Goal: Information Seeking & Learning: Learn about a topic

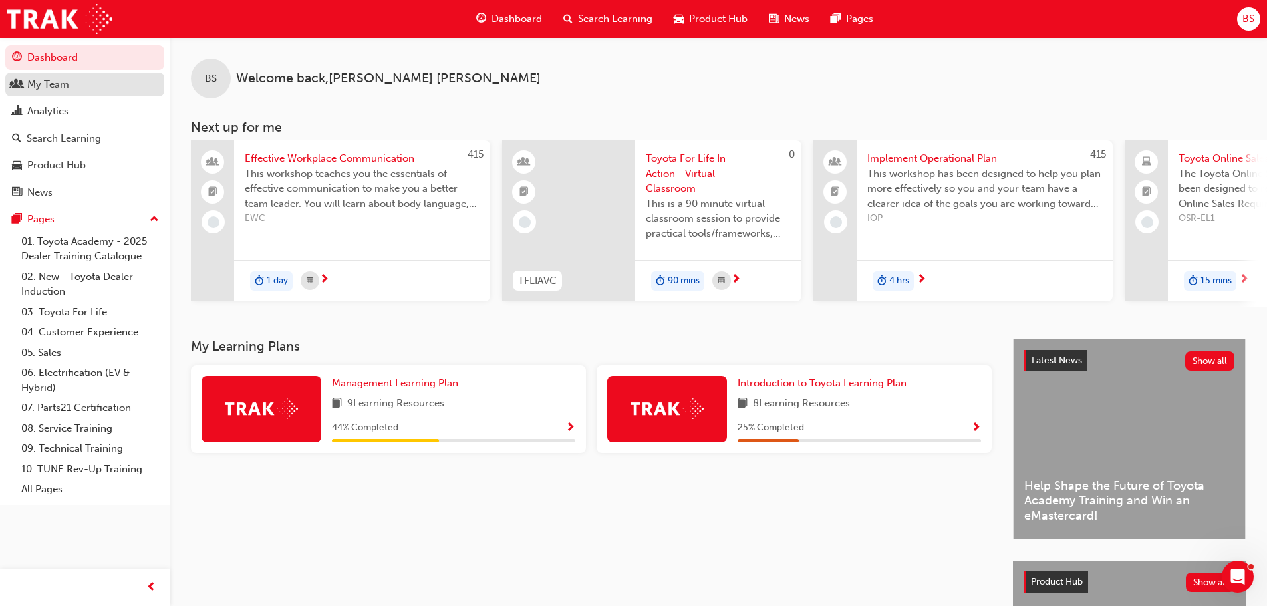
click at [90, 90] on div "My Team" at bounding box center [85, 84] width 146 height 17
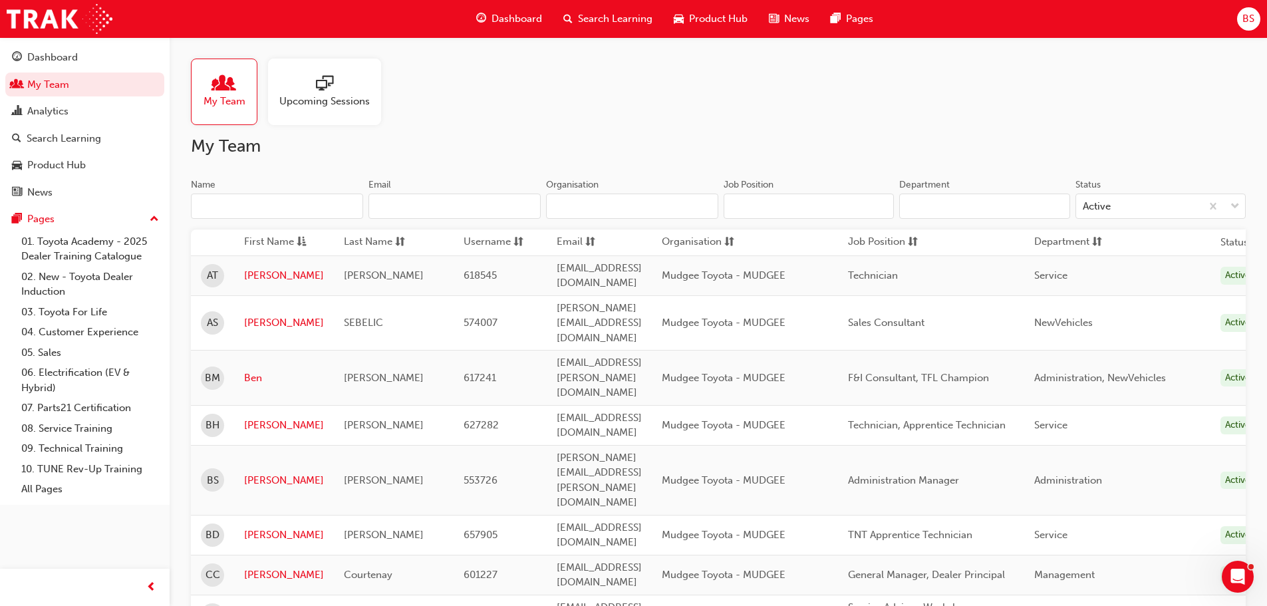
click at [283, 206] on input "Name" at bounding box center [277, 206] width 172 height 25
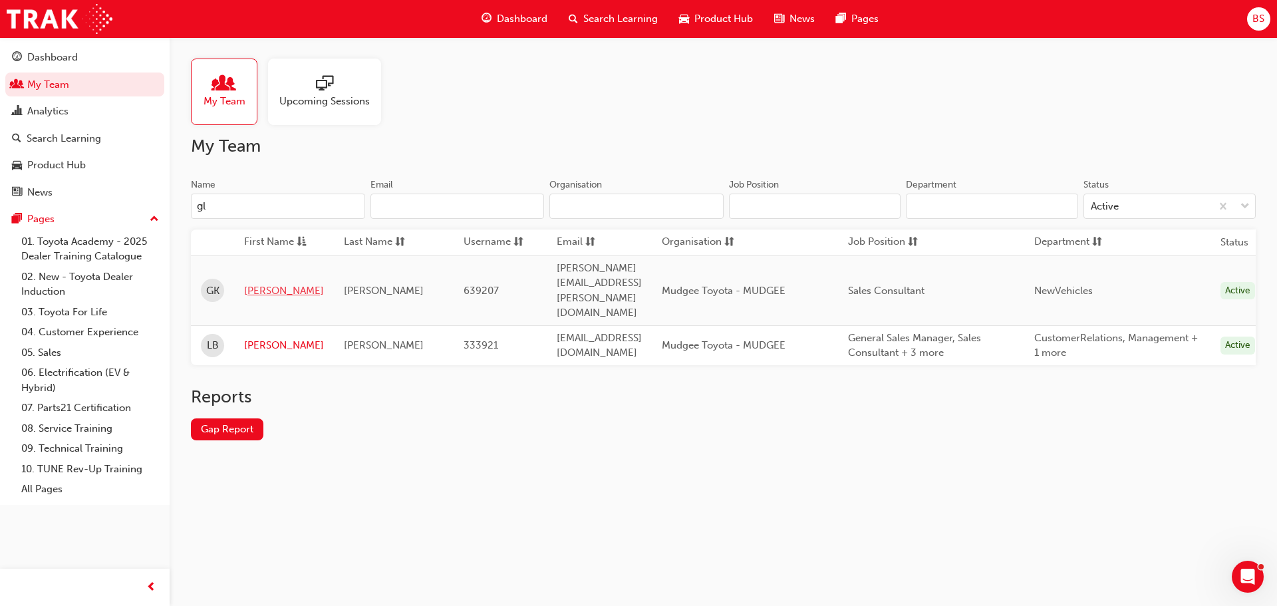
type input "gl"
click at [259, 283] on link "[PERSON_NAME]" at bounding box center [284, 290] width 80 height 15
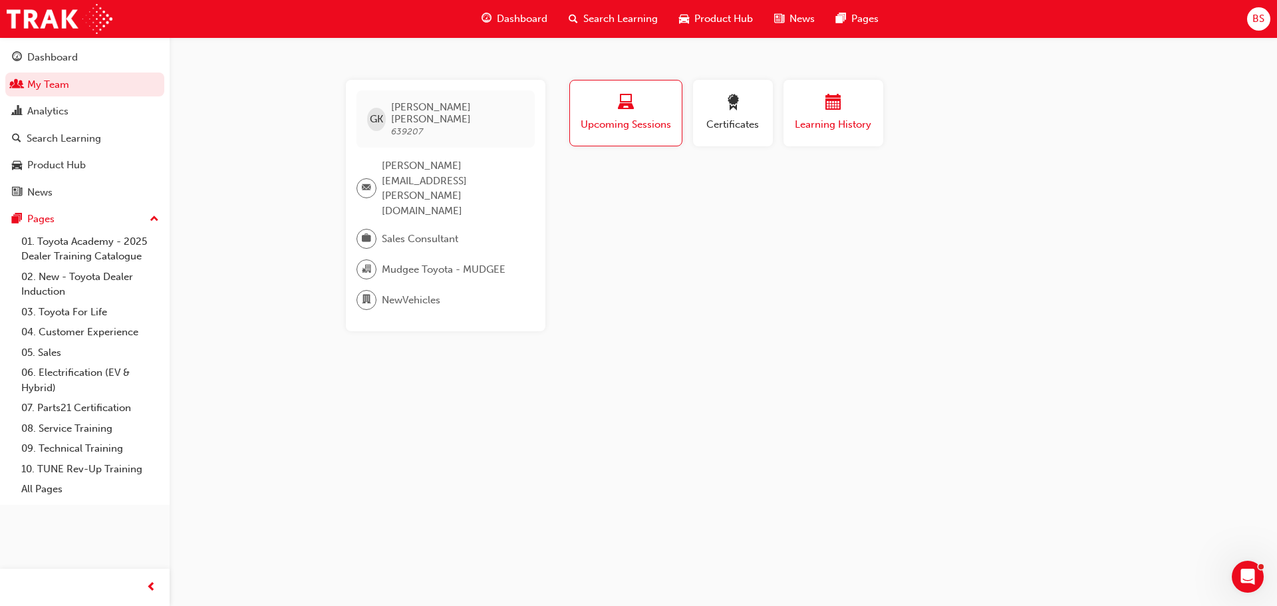
click at [831, 114] on div "button" at bounding box center [834, 104] width 80 height 21
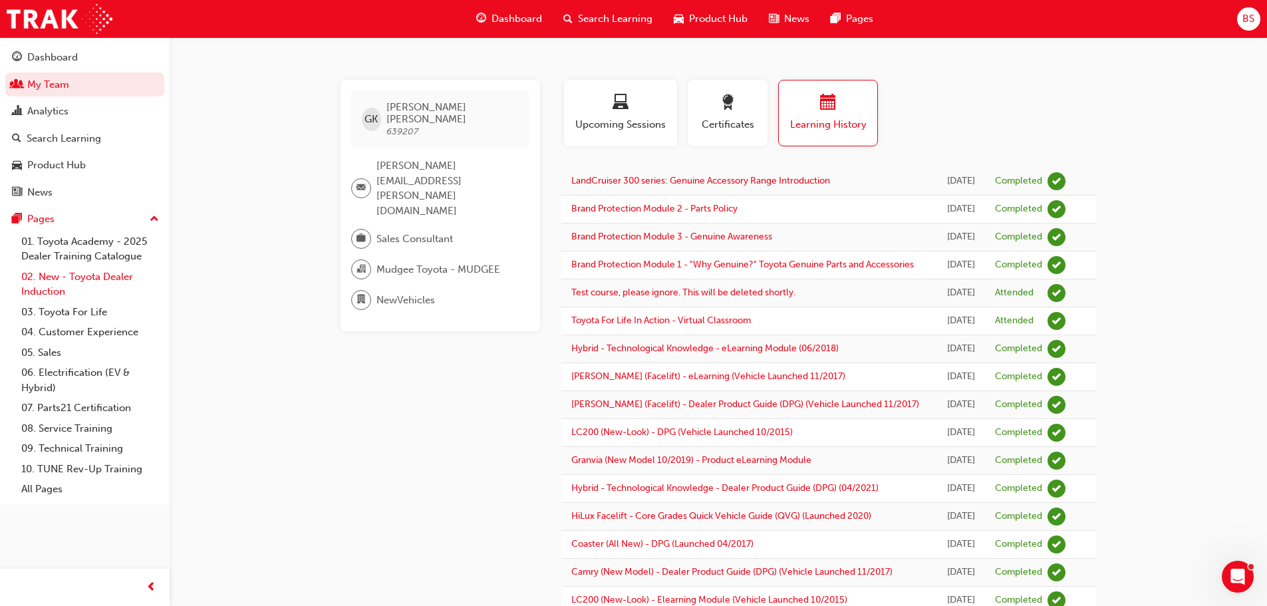
click at [89, 289] on link "02. New - Toyota Dealer Induction" at bounding box center [90, 284] width 148 height 35
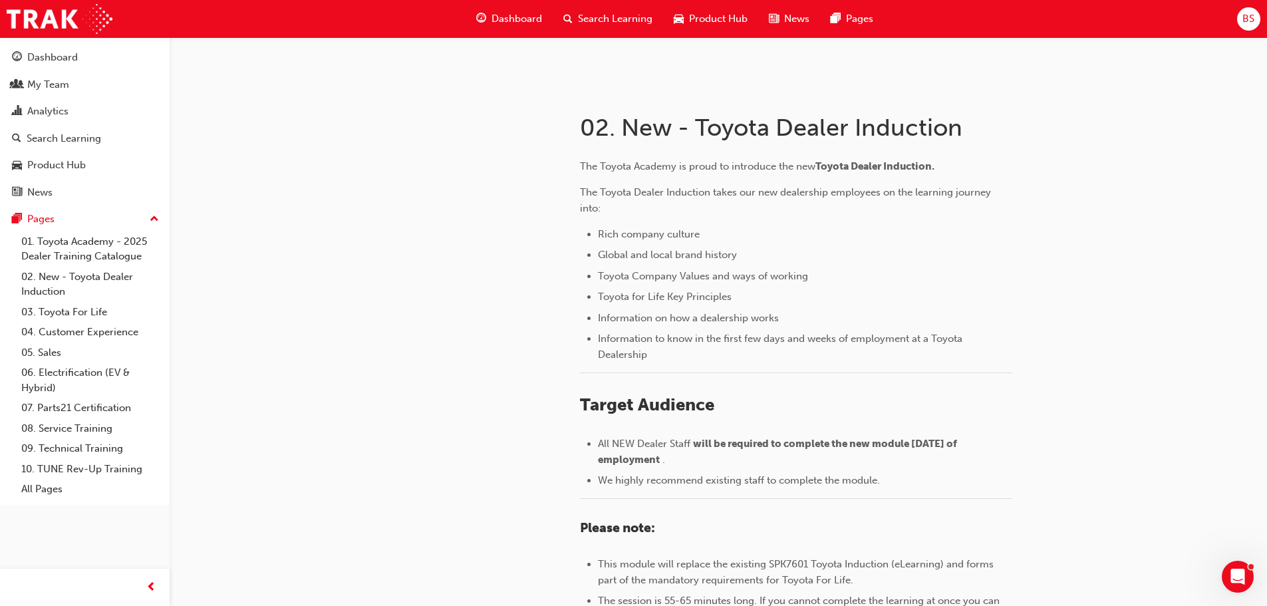
scroll to position [266, 0]
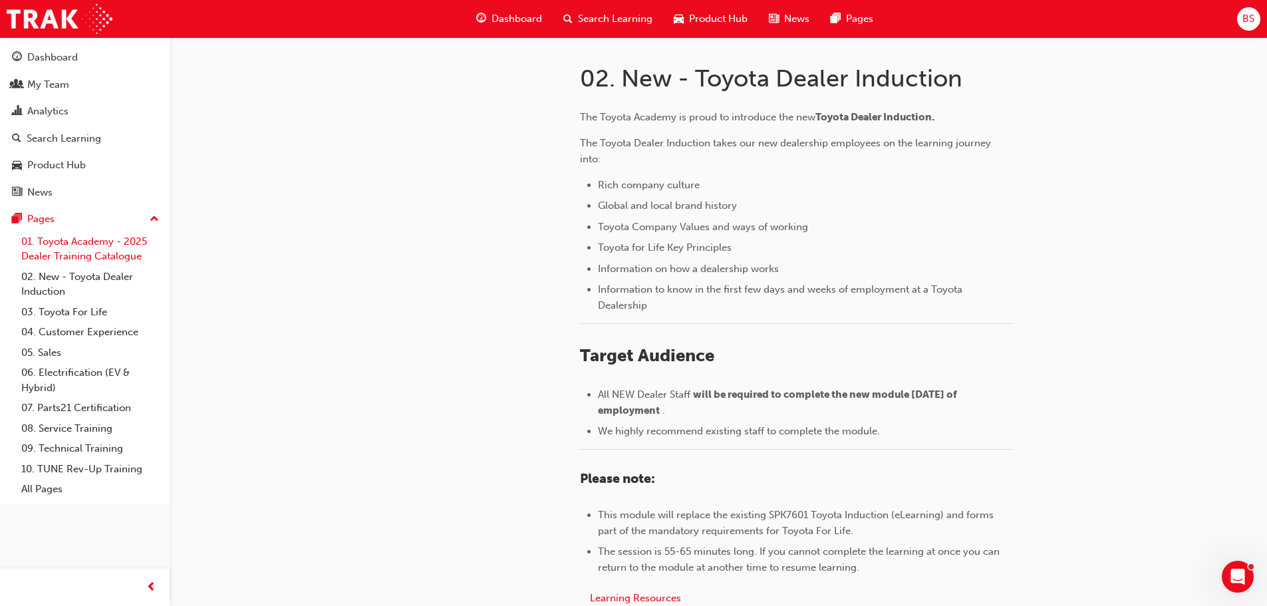
click at [107, 248] on link "01. Toyota Academy - 2025 Dealer Training Catalogue" at bounding box center [90, 248] width 148 height 35
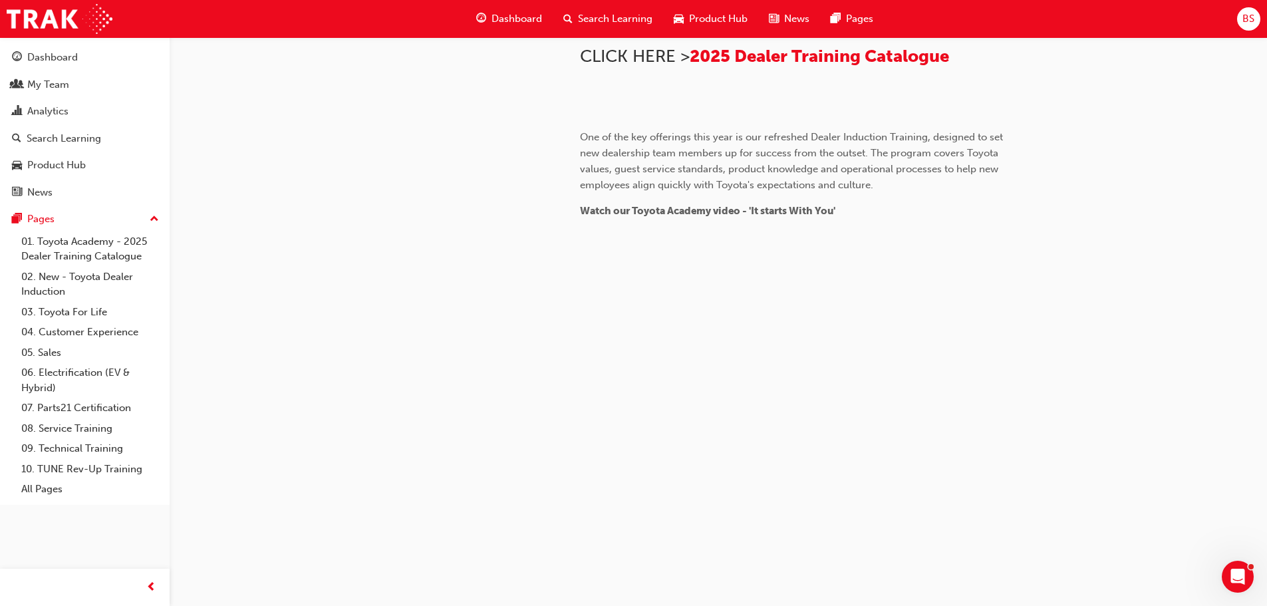
scroll to position [1228, 0]
click at [48, 308] on link "03. Toyota For Life" at bounding box center [90, 312] width 148 height 21
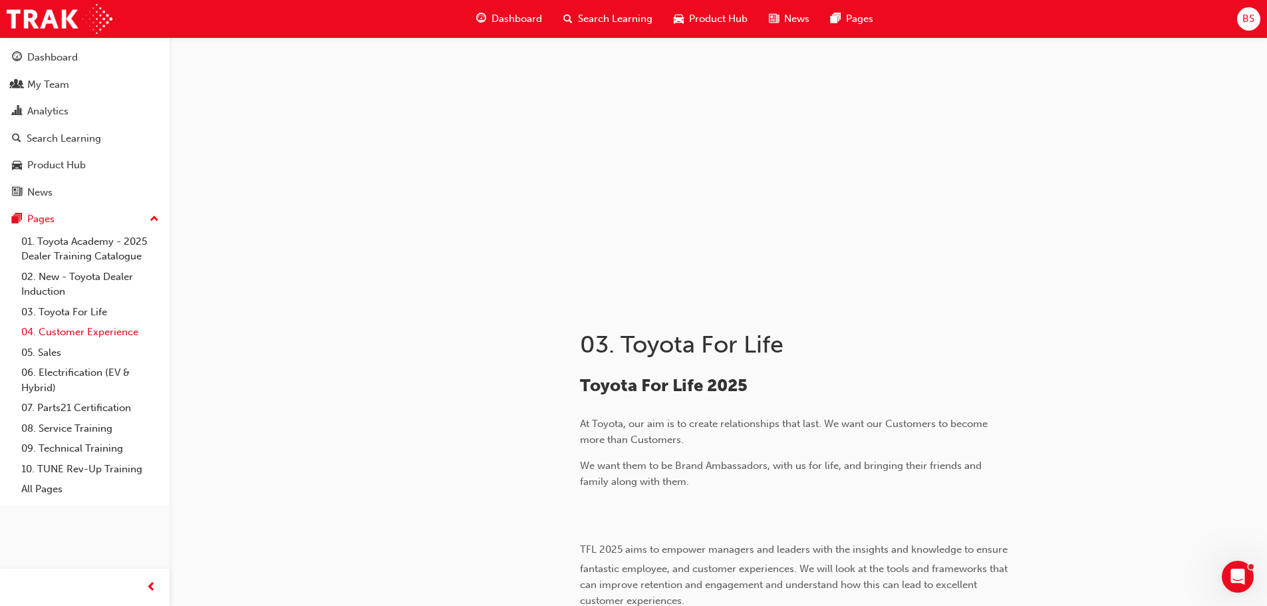
click at [69, 331] on link "04. Customer Experience" at bounding box center [90, 332] width 148 height 21
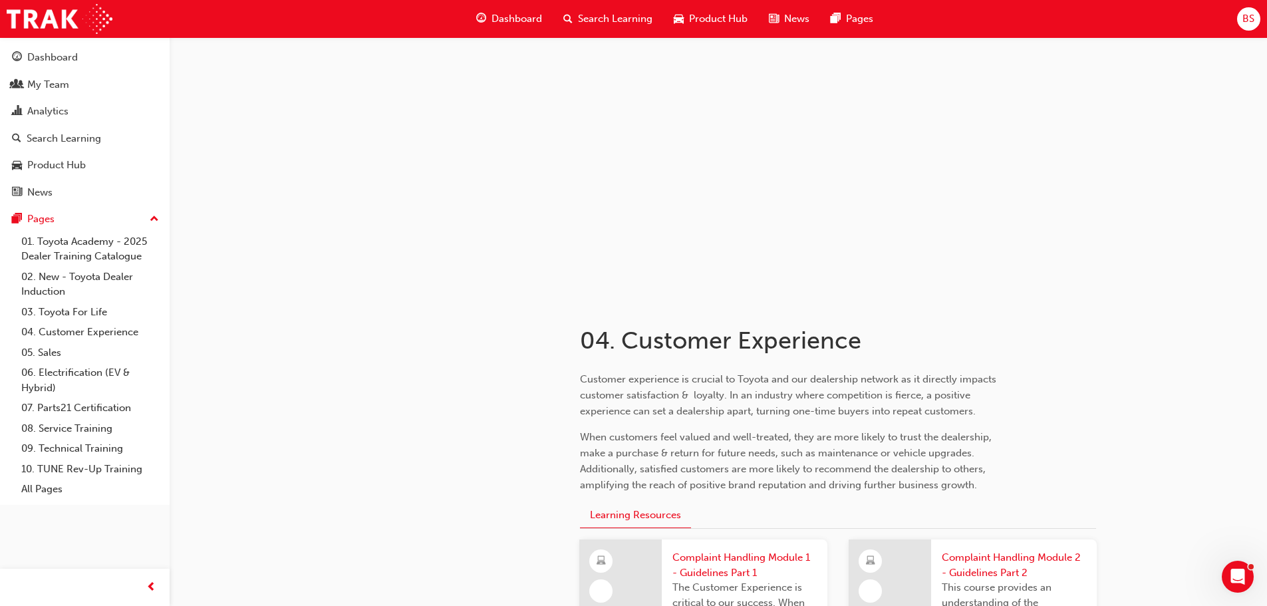
scroll to position [333, 0]
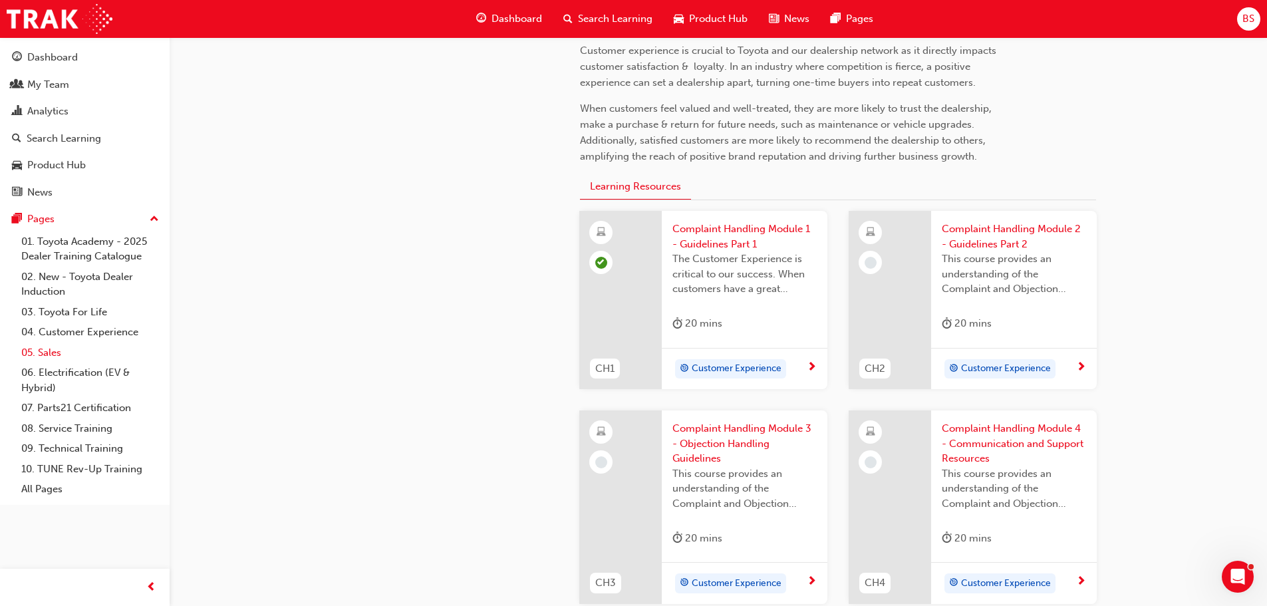
click at [51, 350] on link "05. Sales" at bounding box center [90, 353] width 148 height 21
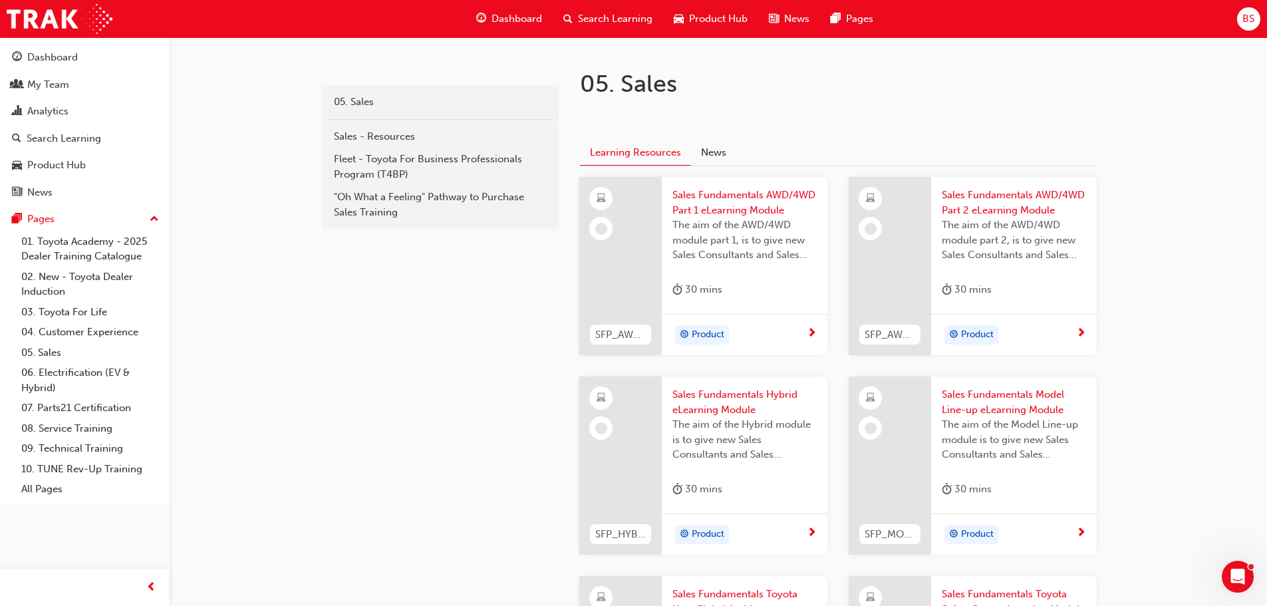
scroll to position [266, 0]
